Goal: Navigation & Orientation: Find specific page/section

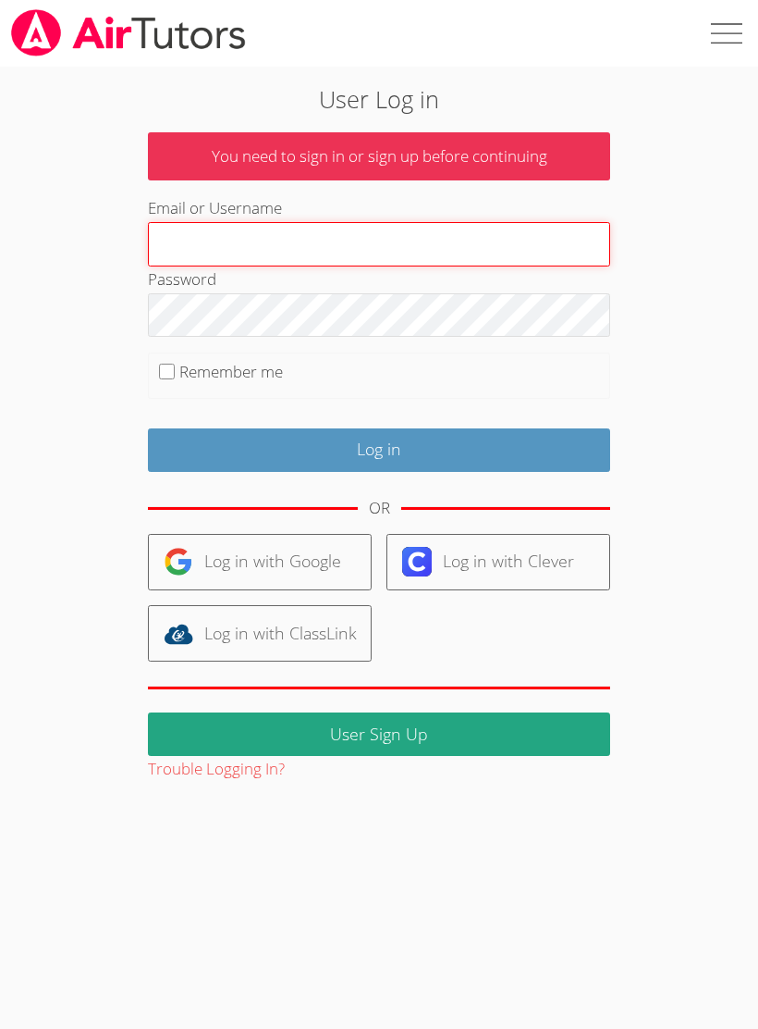
type input "michaelnk8432@gmail.com"
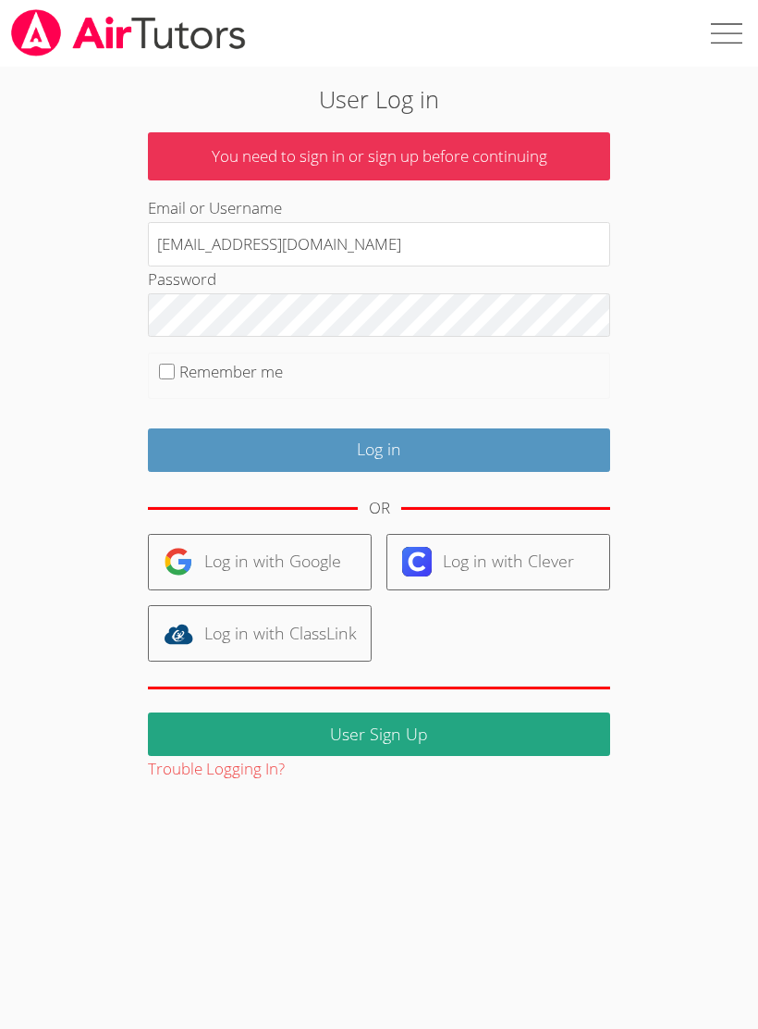
click at [379, 446] on input "Log in" at bounding box center [379, 449] width 462 height 43
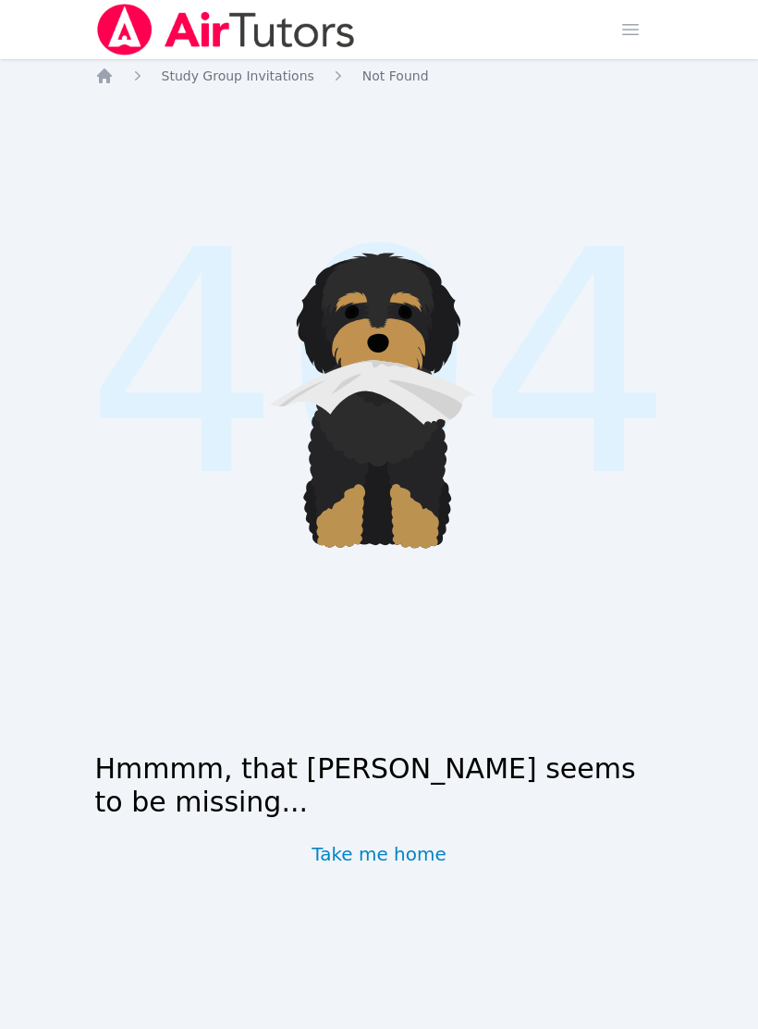
click at [227, 29] on img at bounding box center [226, 30] width 262 height 52
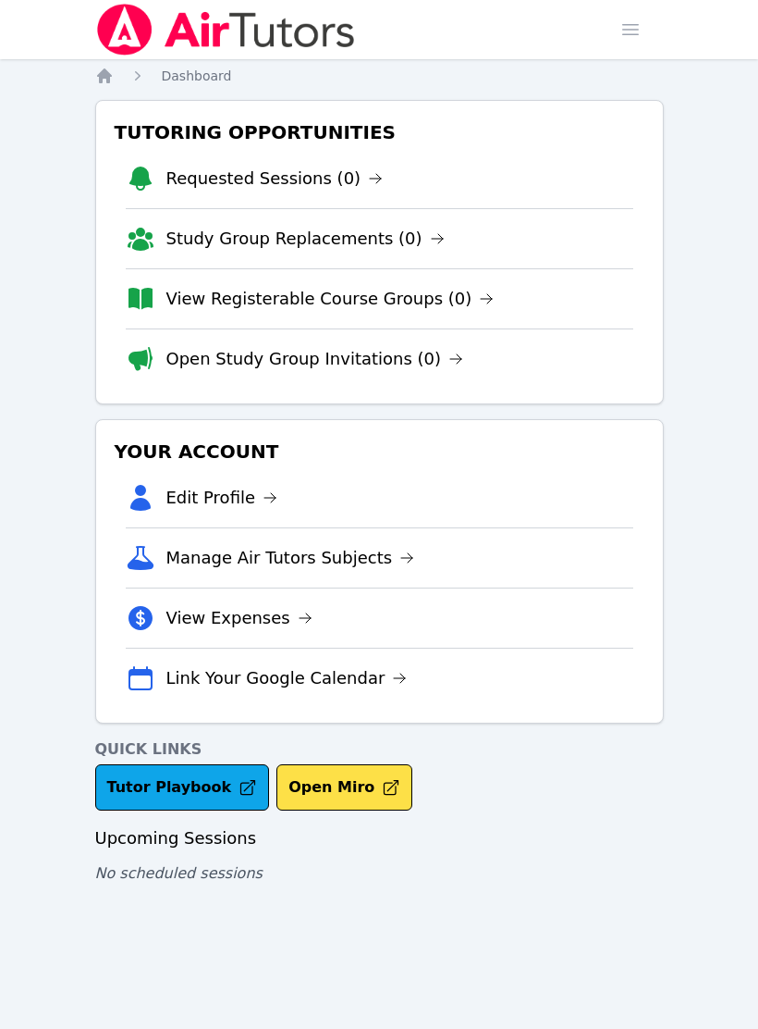
click at [224, 302] on link "View Registerable Course Groups (0)" at bounding box center [330, 299] width 328 height 26
